Goal: Task Accomplishment & Management: Manage account settings

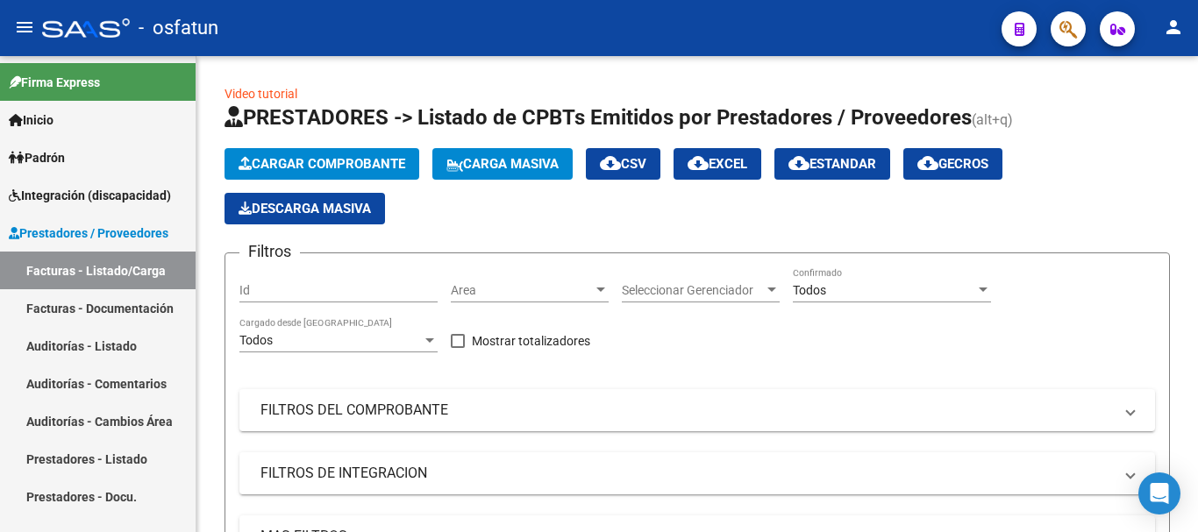
click at [104, 198] on span "Integración (discapacidad)" at bounding box center [90, 195] width 162 height 19
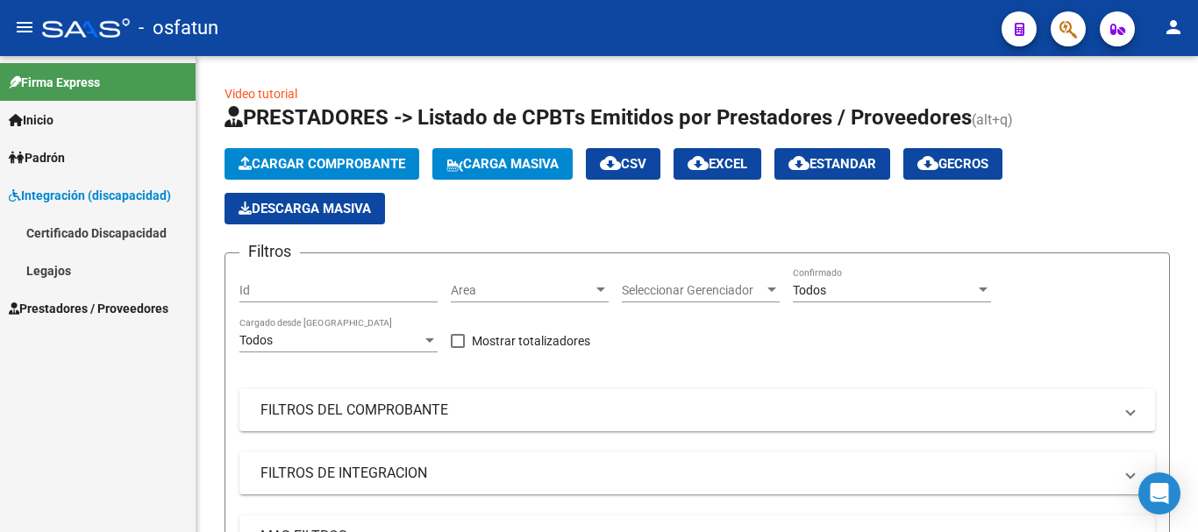
click at [75, 266] on link "Legajos" at bounding box center [98, 271] width 196 height 38
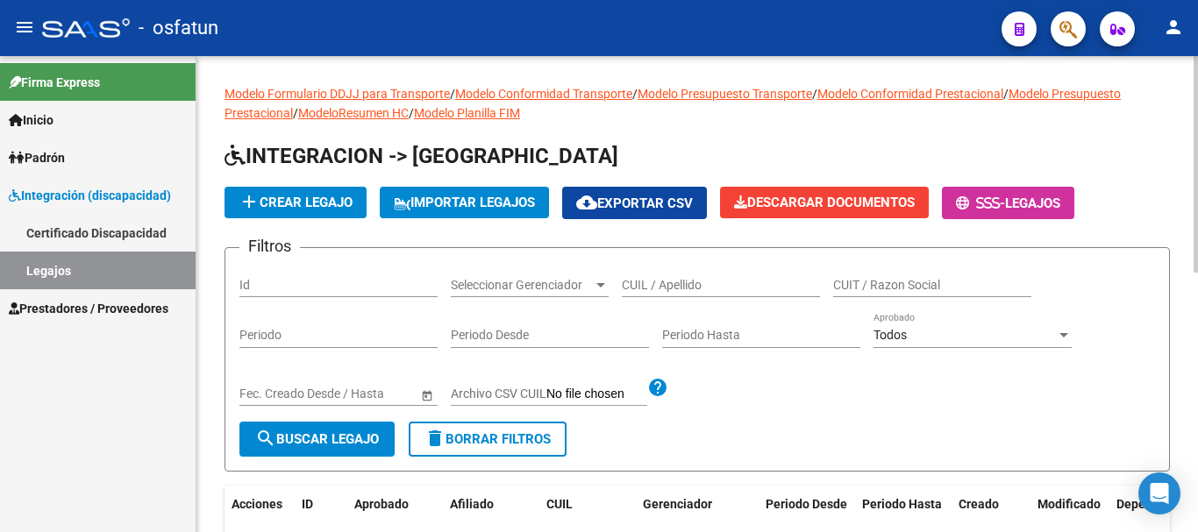
click at [680, 276] on div "CUIL / Apellido" at bounding box center [721, 279] width 198 height 35
type input "[PERSON_NAME]"
click at [310, 436] on span "search Buscar Legajo" at bounding box center [317, 440] width 124 height 16
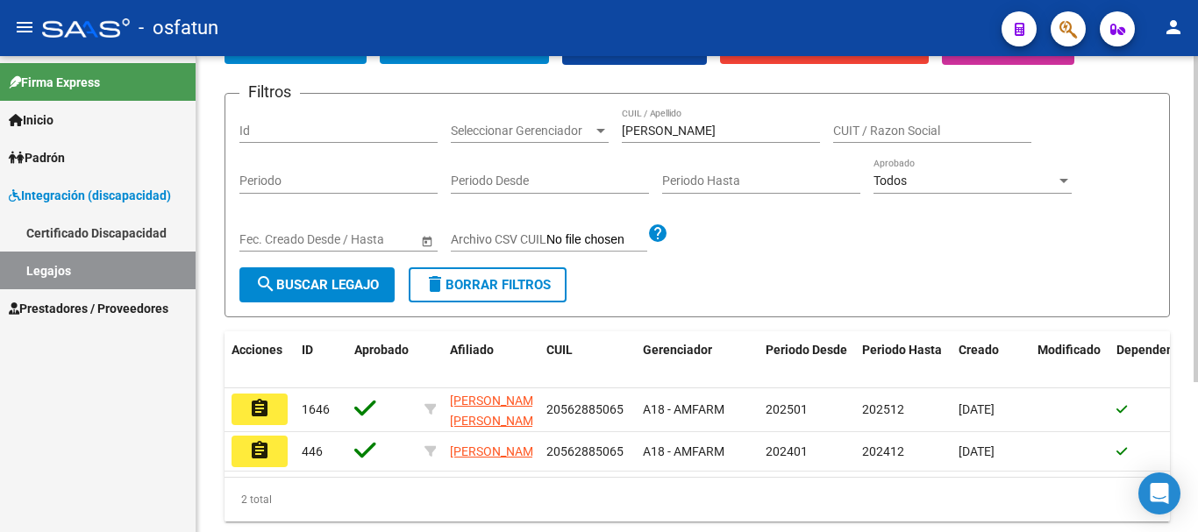
scroll to position [175, 0]
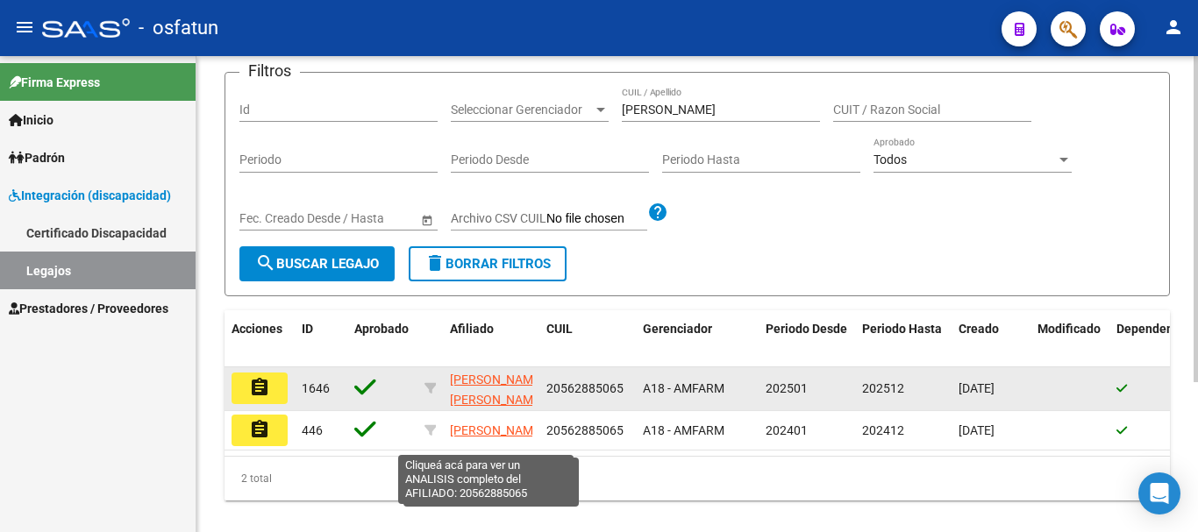
click at [496, 384] on span "[PERSON_NAME] [PERSON_NAME]" at bounding box center [497, 390] width 94 height 34
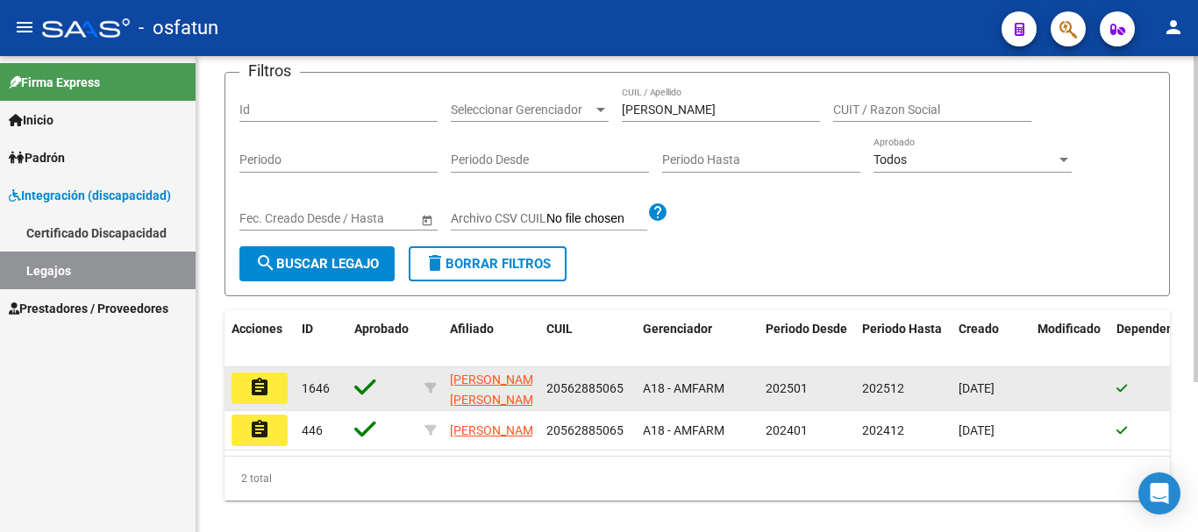
click at [269, 387] on mat-icon "assignment" at bounding box center [259, 387] width 21 height 21
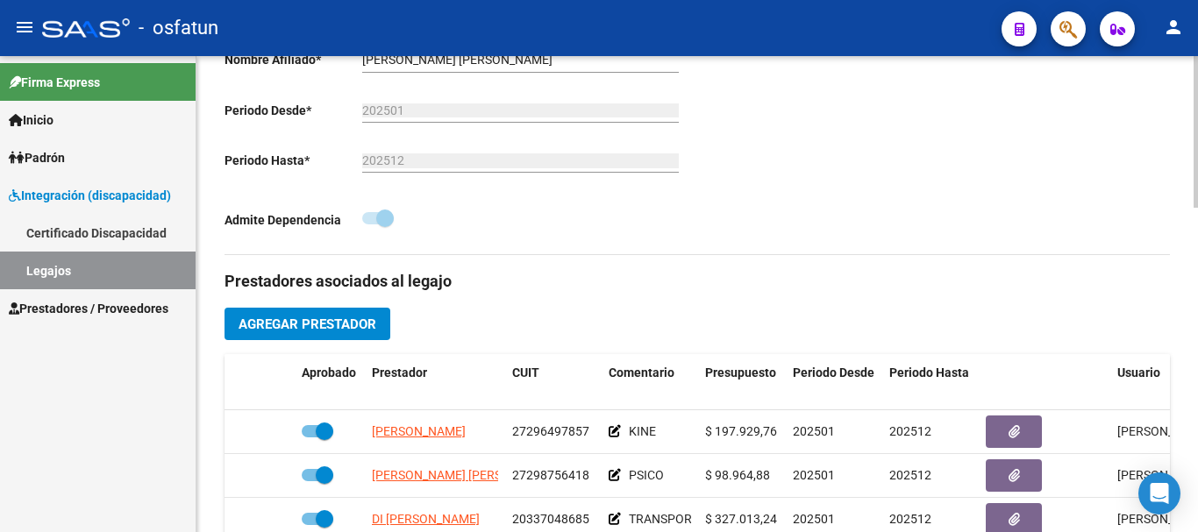
scroll to position [439, 0]
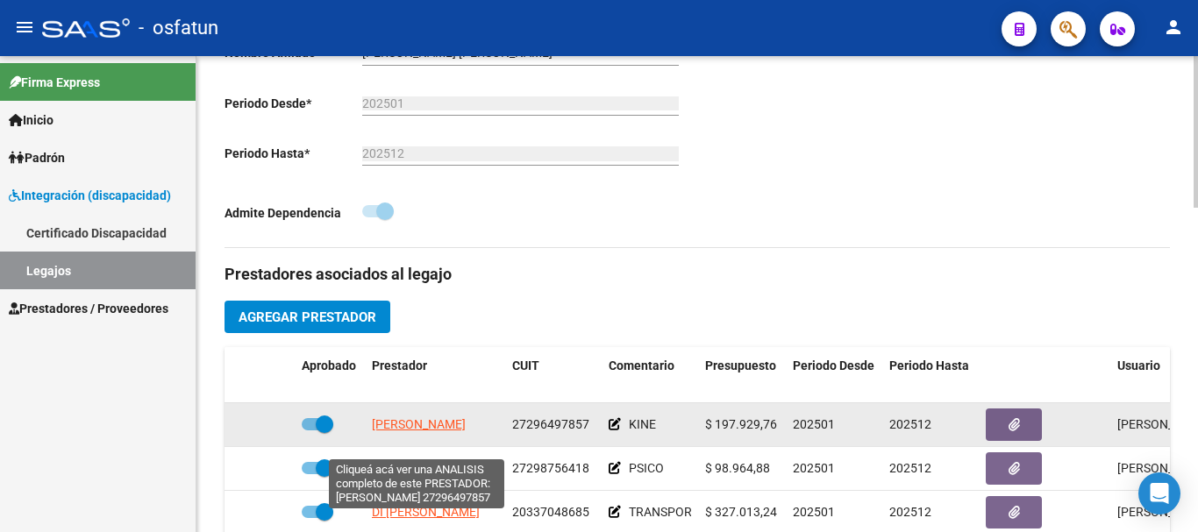
click at [423, 432] on span "[PERSON_NAME]" at bounding box center [419, 425] width 94 height 14
type textarea "27296497857"
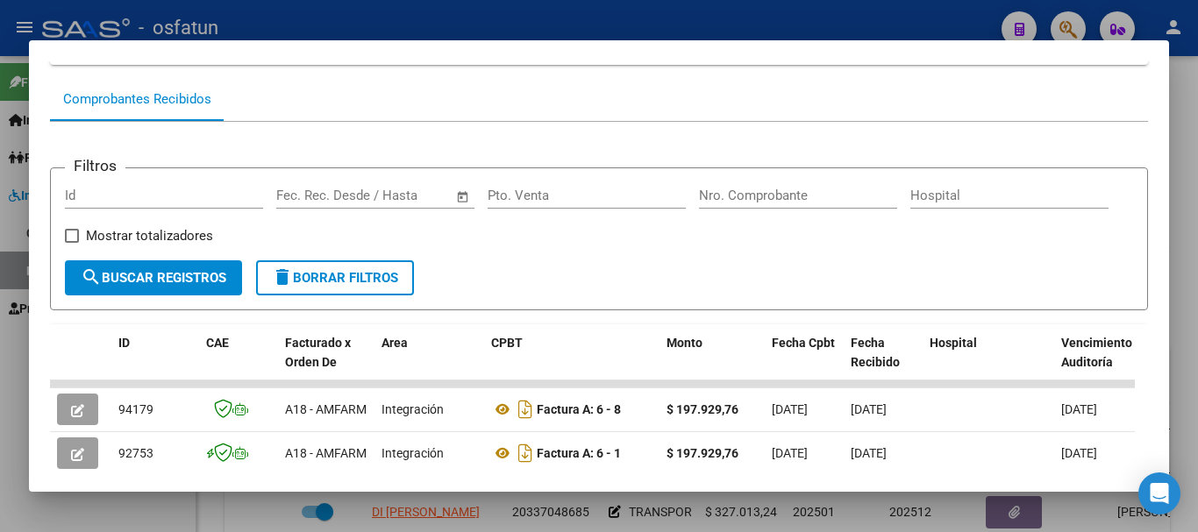
scroll to position [242, 0]
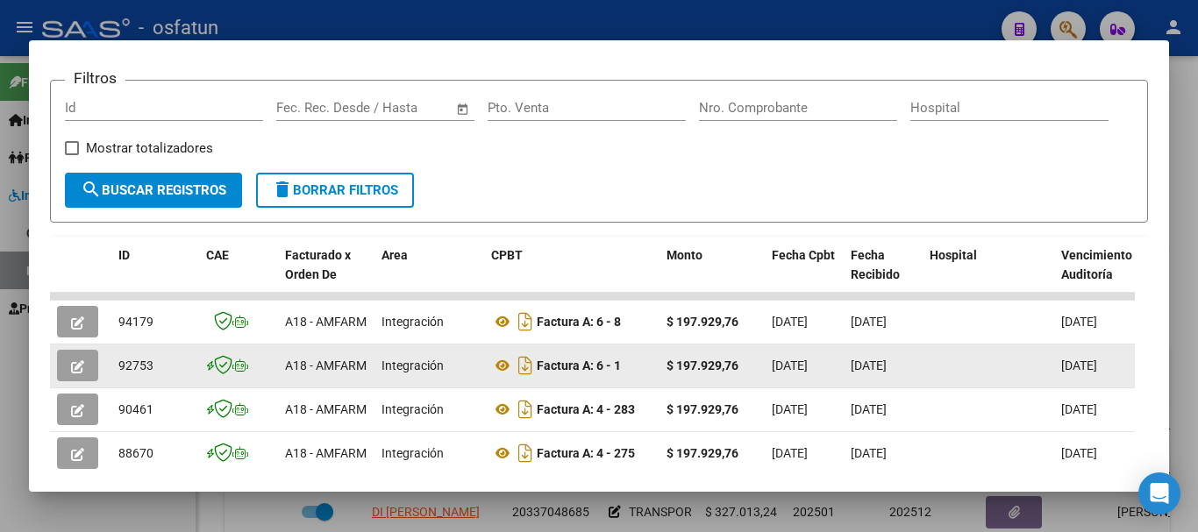
click at [70, 373] on button "button" at bounding box center [77, 366] width 41 height 32
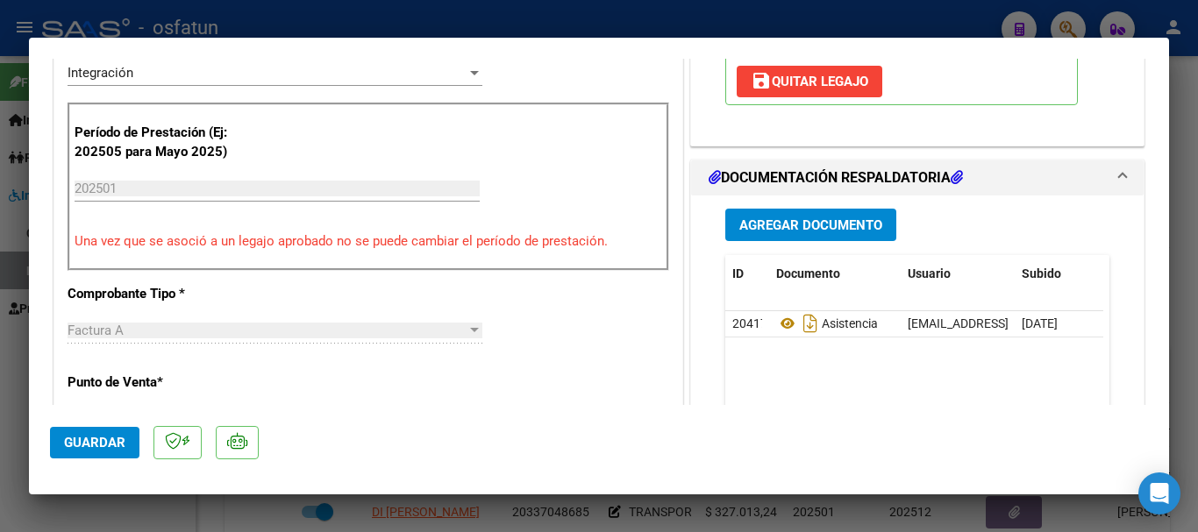
scroll to position [439, 0]
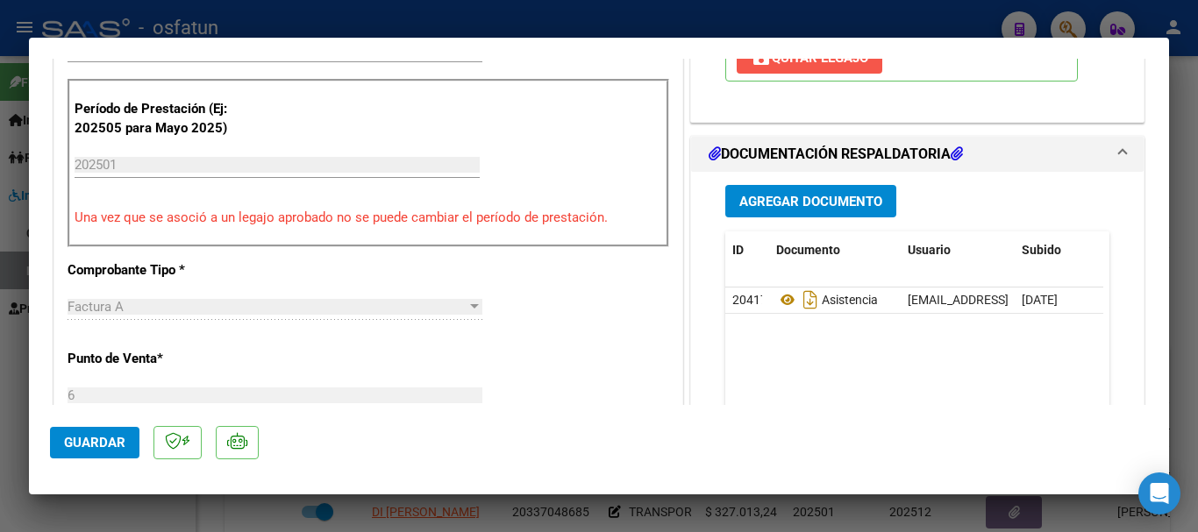
click at [811, 66] on span "save [PERSON_NAME]" at bounding box center [810, 58] width 118 height 16
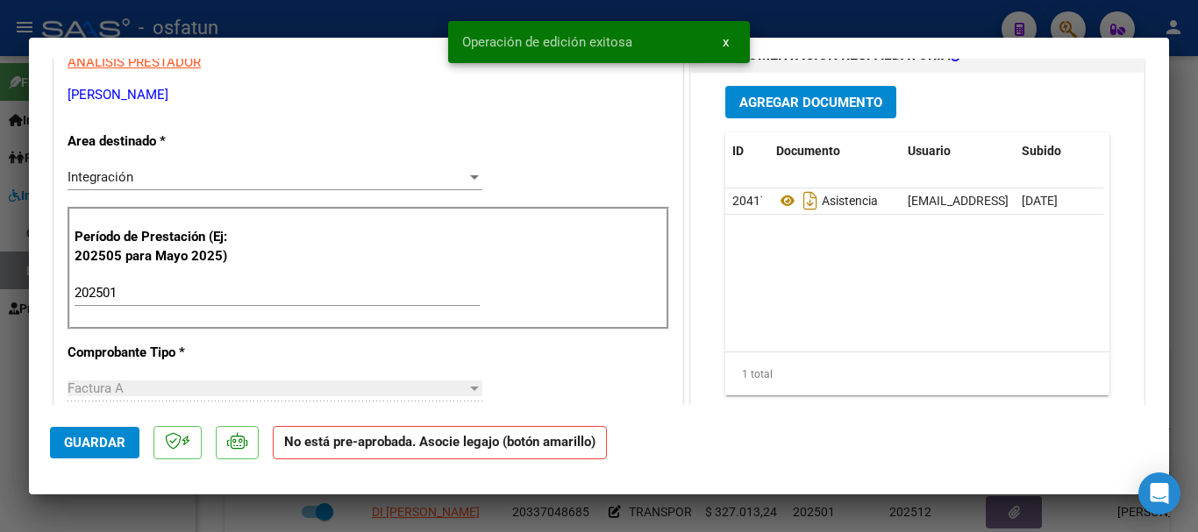
scroll to position [263, 0]
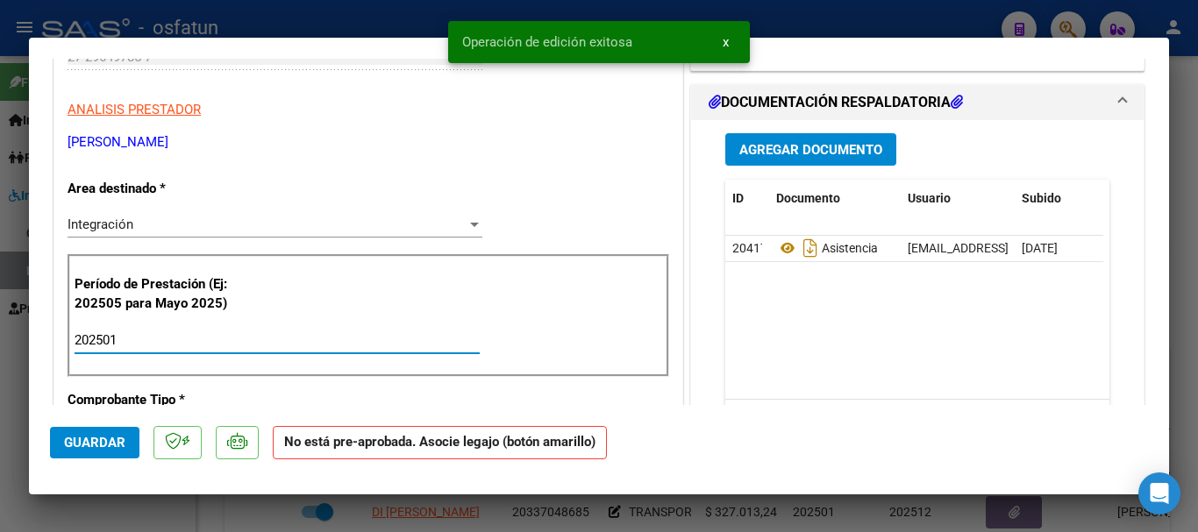
click at [125, 339] on input "202501" at bounding box center [277, 340] width 405 height 16
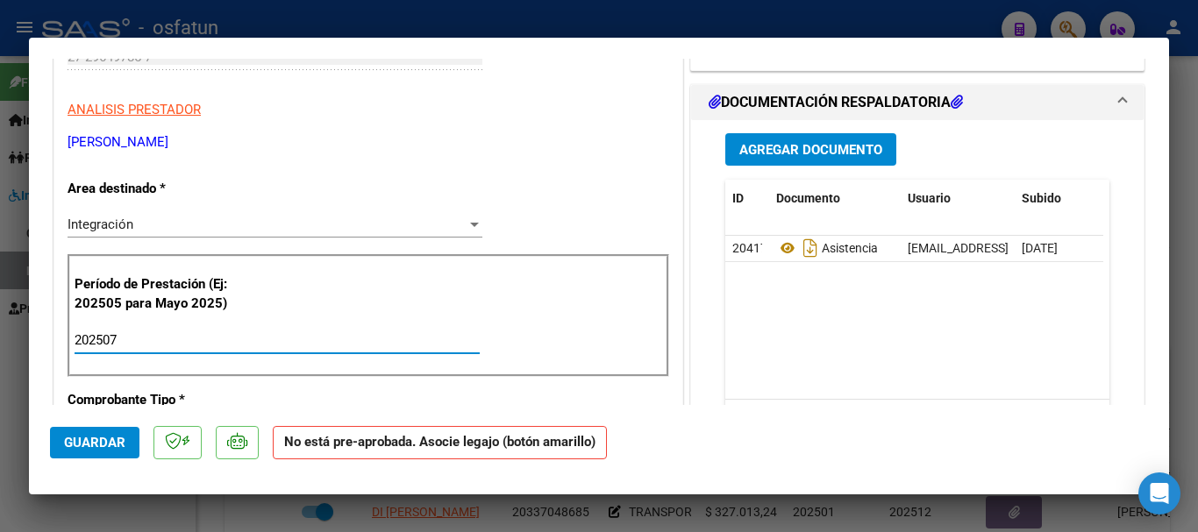
type input "202507"
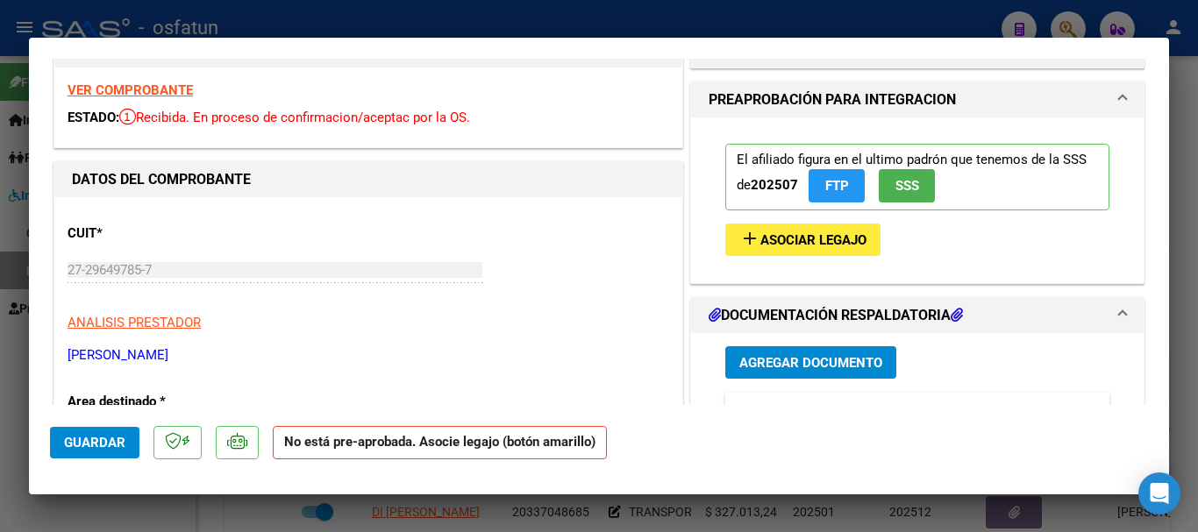
scroll to position [0, 0]
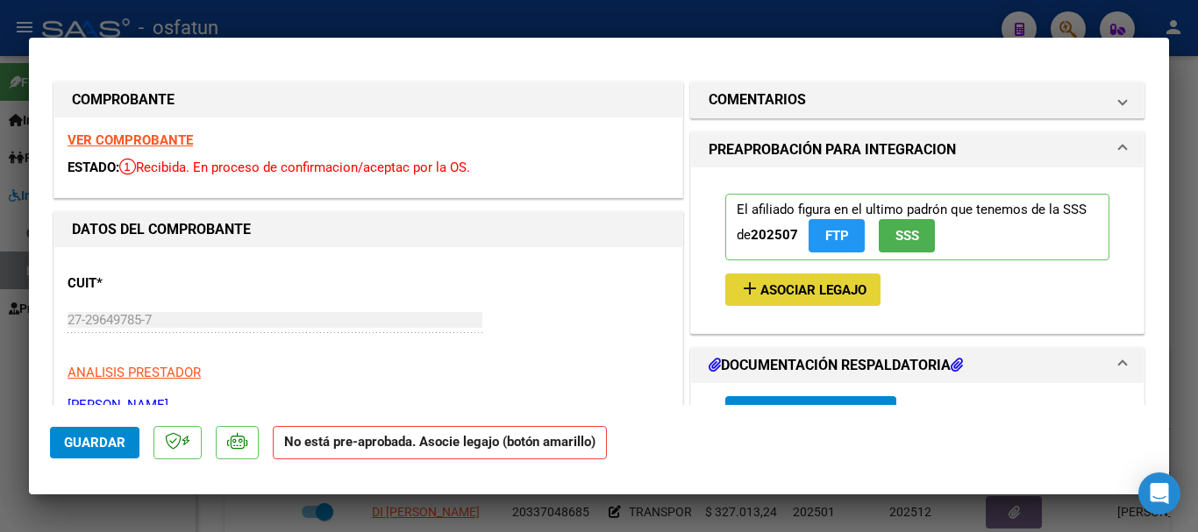
click at [832, 282] on span "Asociar Legajo" at bounding box center [814, 290] width 106 height 16
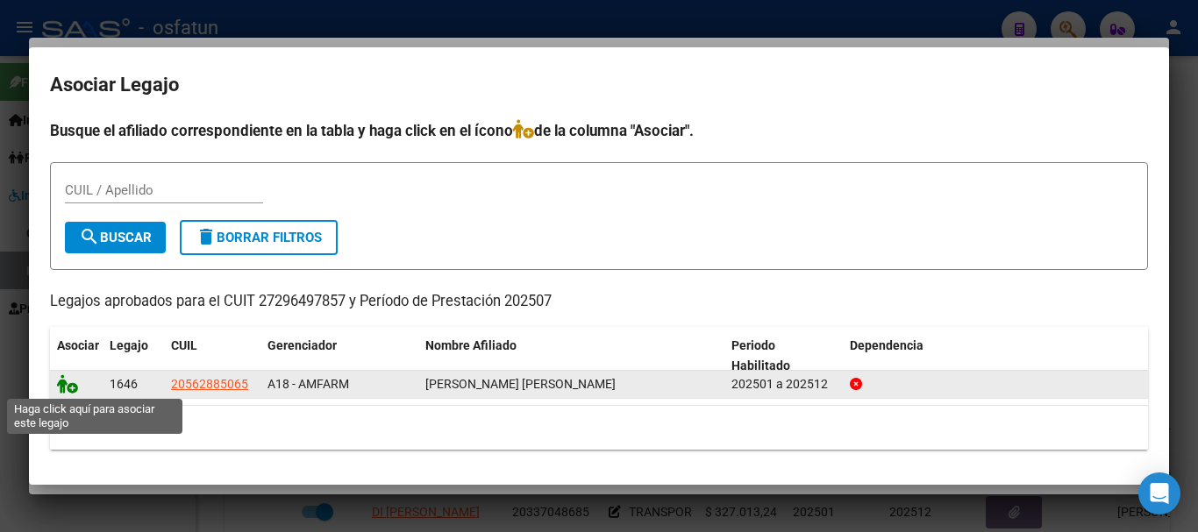
click at [61, 386] on icon at bounding box center [67, 384] width 21 height 19
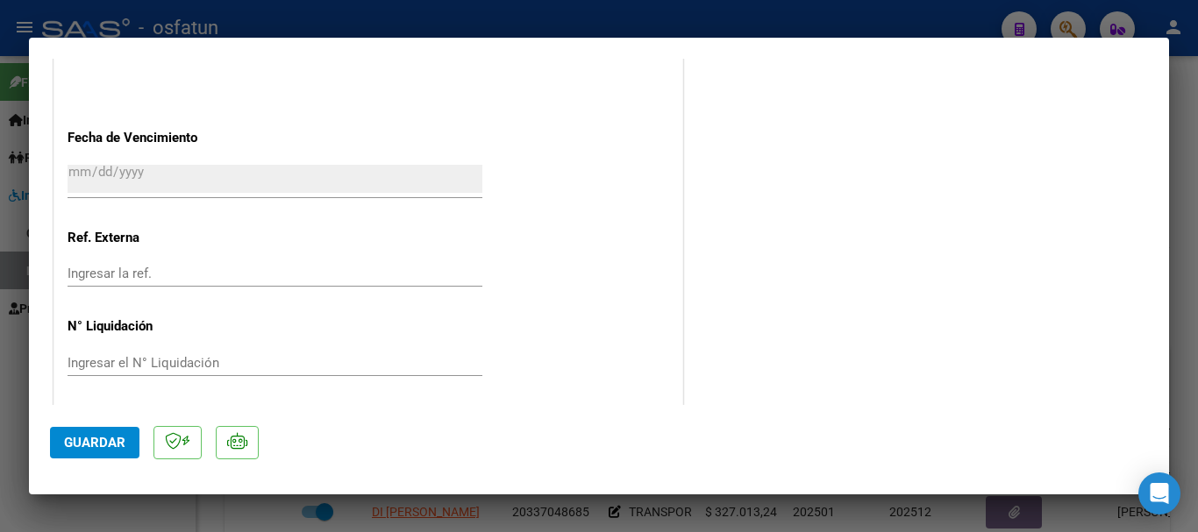
scroll to position [1159, 0]
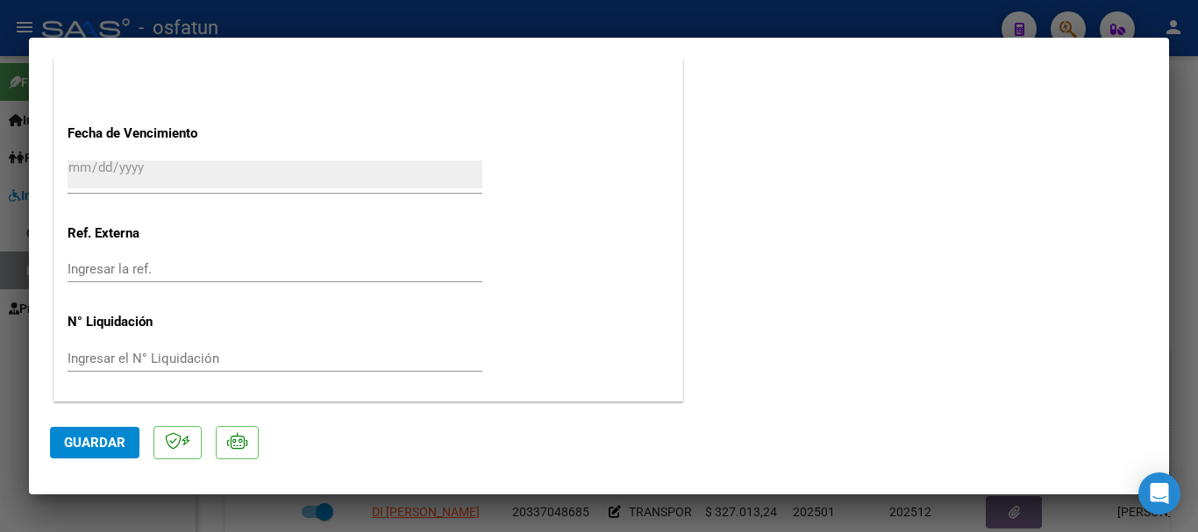
click at [92, 453] on button "Guardar" at bounding box center [94, 443] width 89 height 32
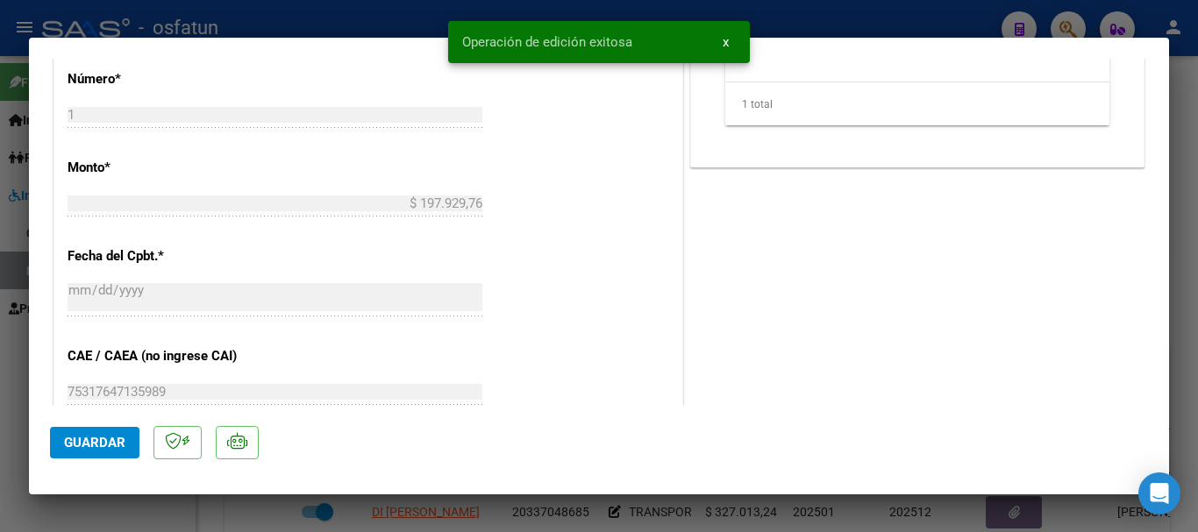
scroll to position [369, 0]
